Goal: Complete application form

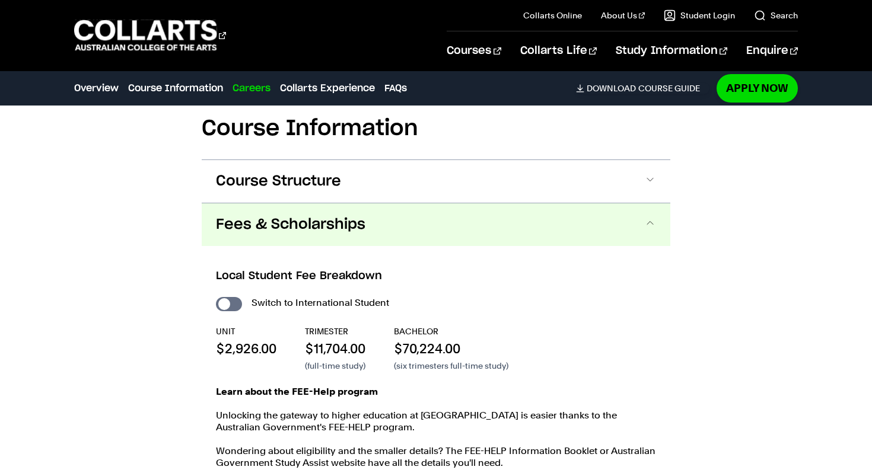
scroll to position [1182, 0]
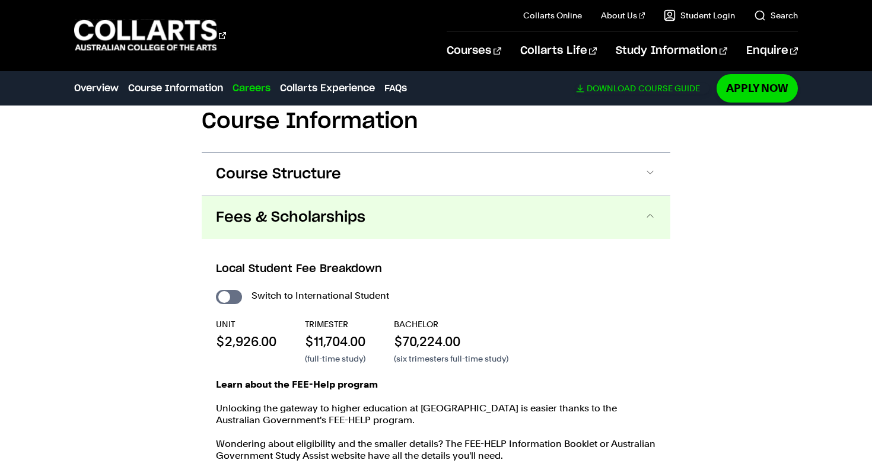
click at [624, 92] on span "Download" at bounding box center [610, 88] width 49 height 11
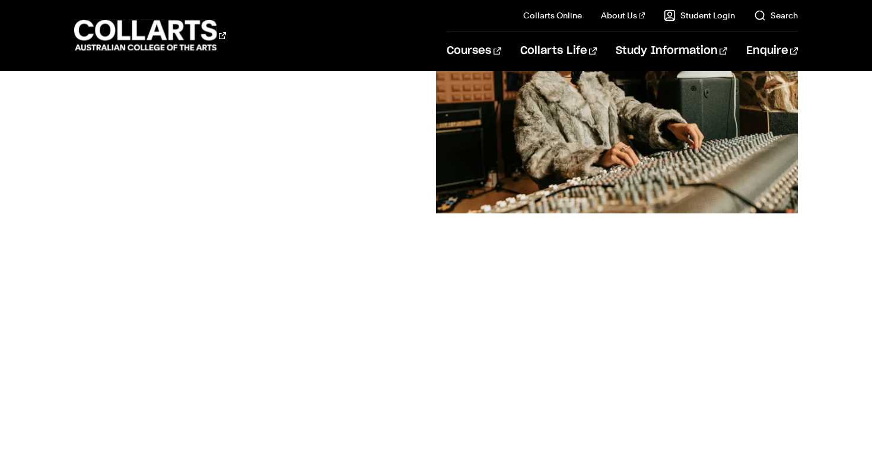
scroll to position [40, 0]
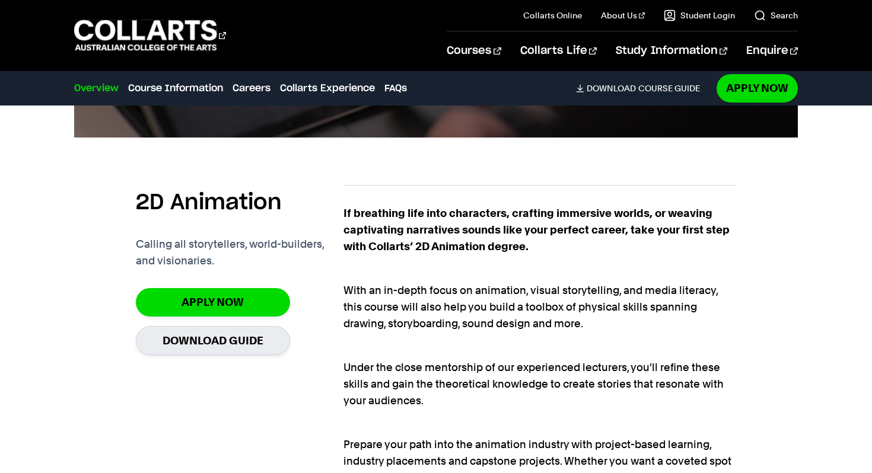
scroll to position [691, 0]
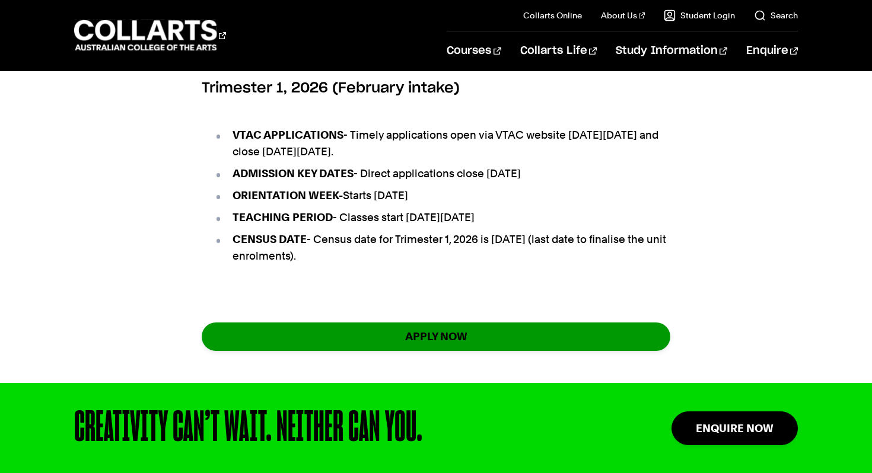
scroll to position [840, 0]
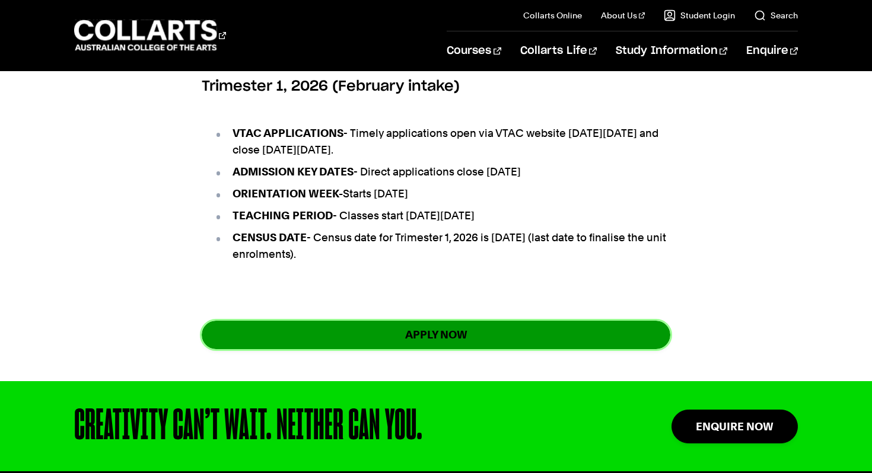
click at [524, 349] on link "apply now" at bounding box center [436, 335] width 468 height 28
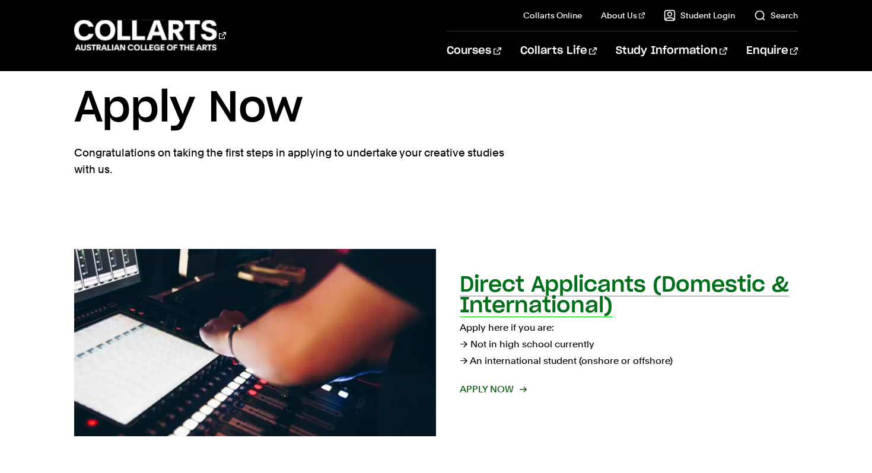
scroll to position [33, 0]
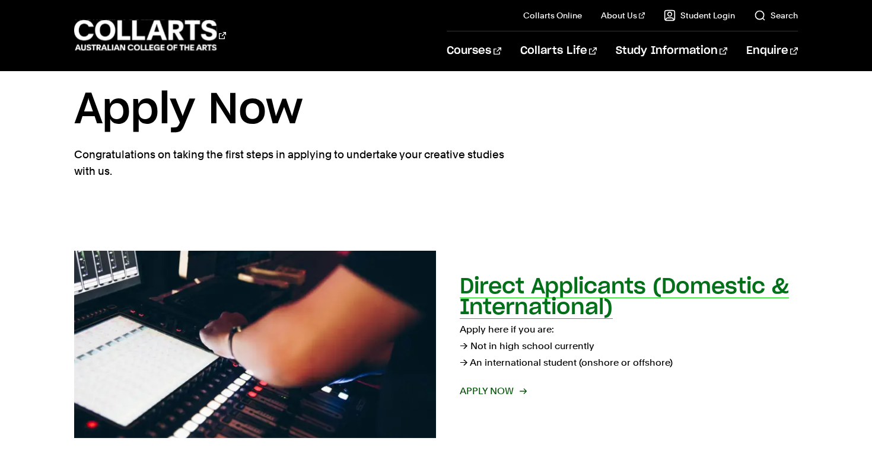
click at [531, 295] on h2 "Direct Applicants (Domestic & International)" at bounding box center [624, 297] width 329 height 42
